Goal: Task Accomplishment & Management: Manage account settings

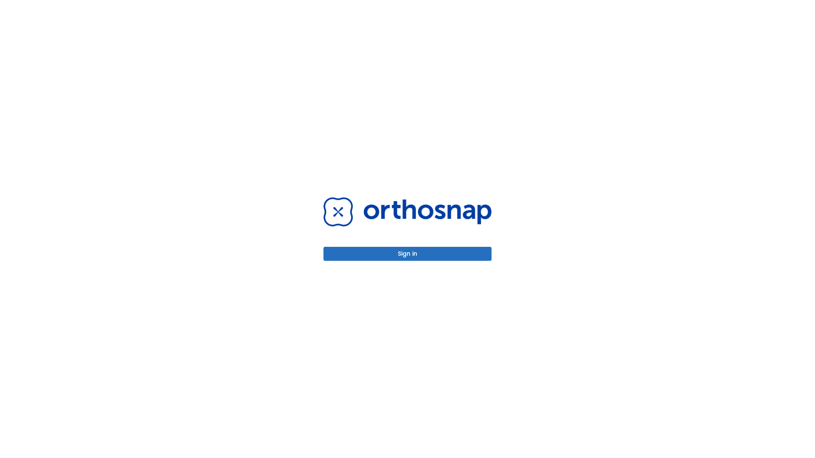
click at [408, 254] on button "Sign in" at bounding box center [407, 254] width 168 height 14
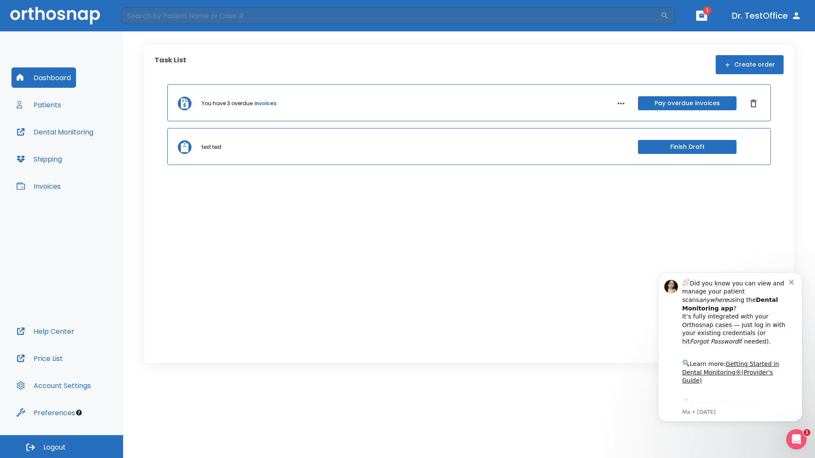
click at [62, 447] on span "Logout" at bounding box center [54, 447] width 22 height 9
